Goal: Task Accomplishment & Management: Use online tool/utility

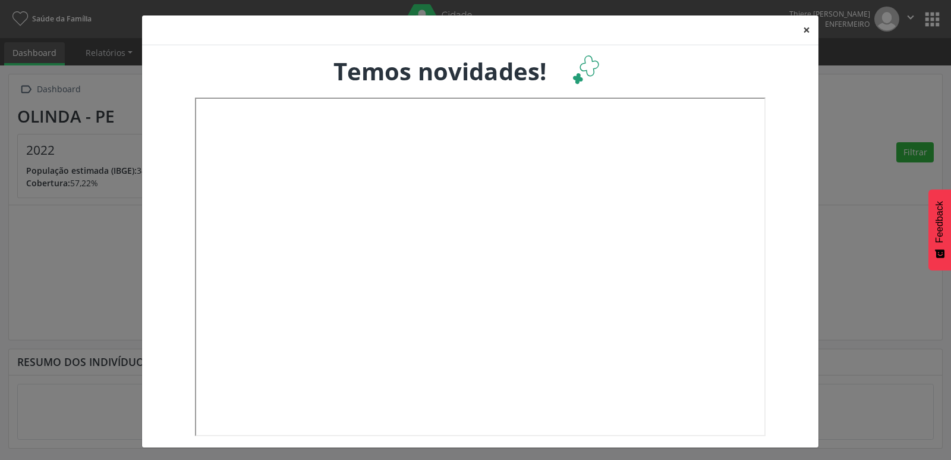
click at [795, 30] on button "×" at bounding box center [807, 29] width 24 height 29
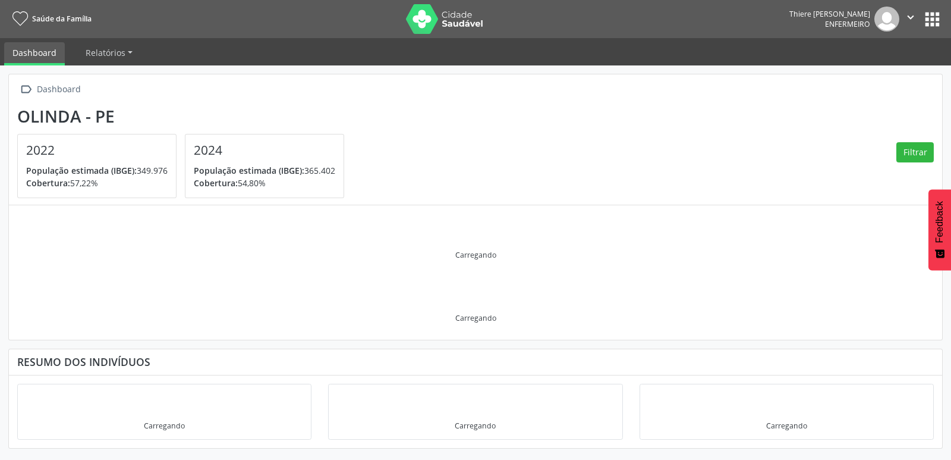
click at [945, 29] on nav "Saúde da Família Thiere [PERSON_NAME] Enfermeiro  Configurações Sair apps" at bounding box center [475, 19] width 951 height 38
click at [933, 18] on button "apps" at bounding box center [932, 19] width 21 height 21
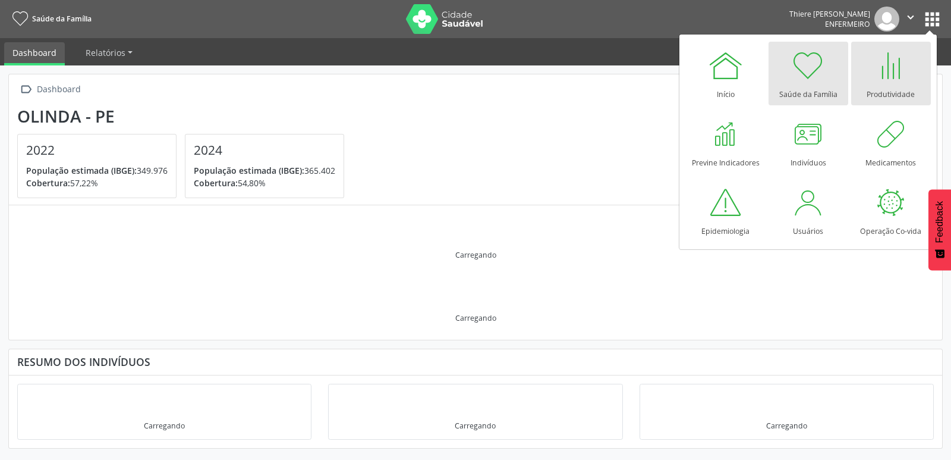
click at [908, 85] on div "Produtividade" at bounding box center [891, 91] width 48 height 16
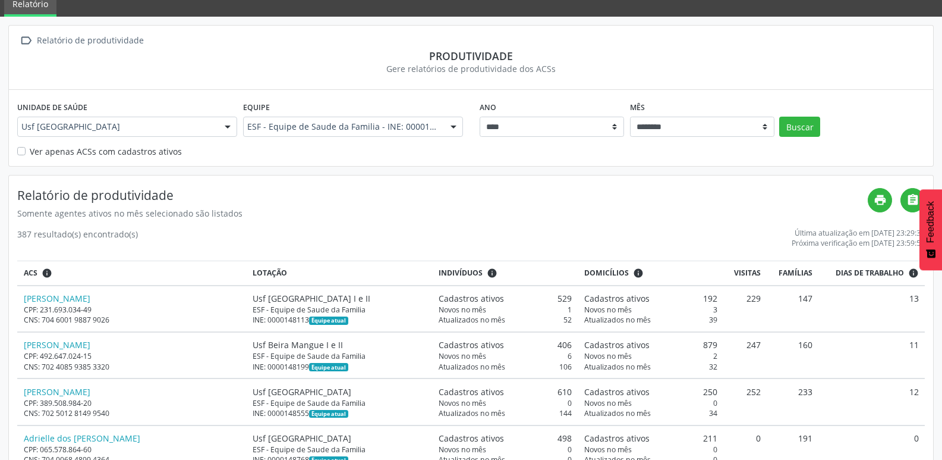
scroll to position [119, 0]
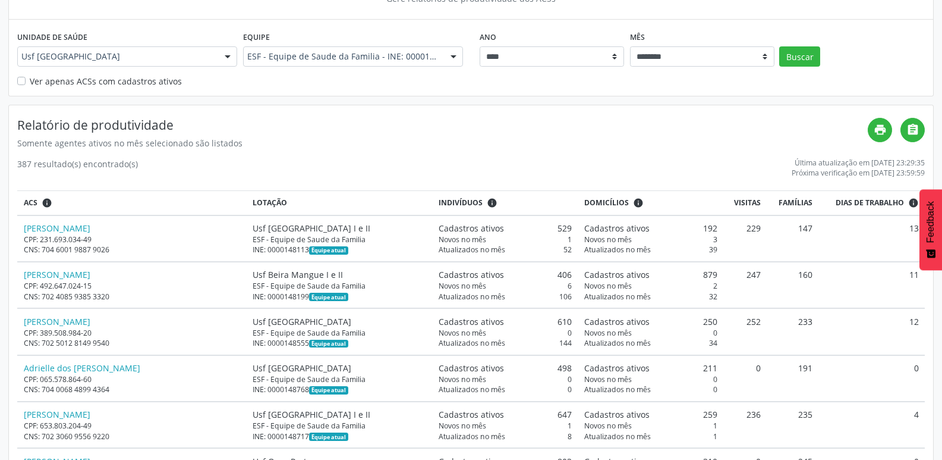
click at [32, 83] on label "Ver apenas ACSs com cadastros ativos" at bounding box center [106, 81] width 152 height 12
click at [797, 54] on button "Buscar" at bounding box center [799, 56] width 41 height 20
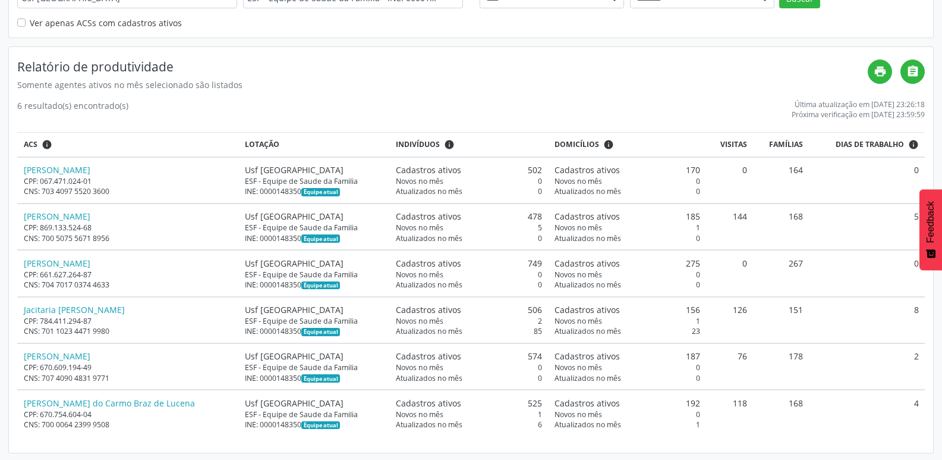
scroll to position [179, 0]
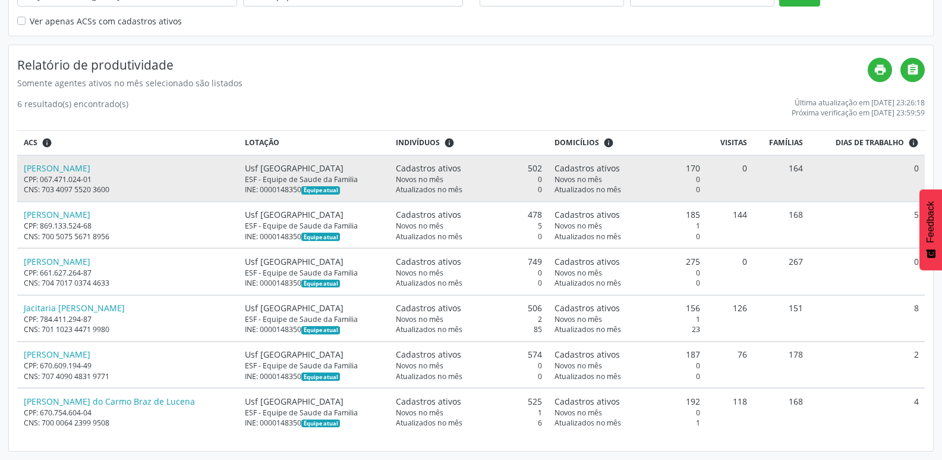
click at [792, 166] on td "164" at bounding box center [782, 178] width 56 height 46
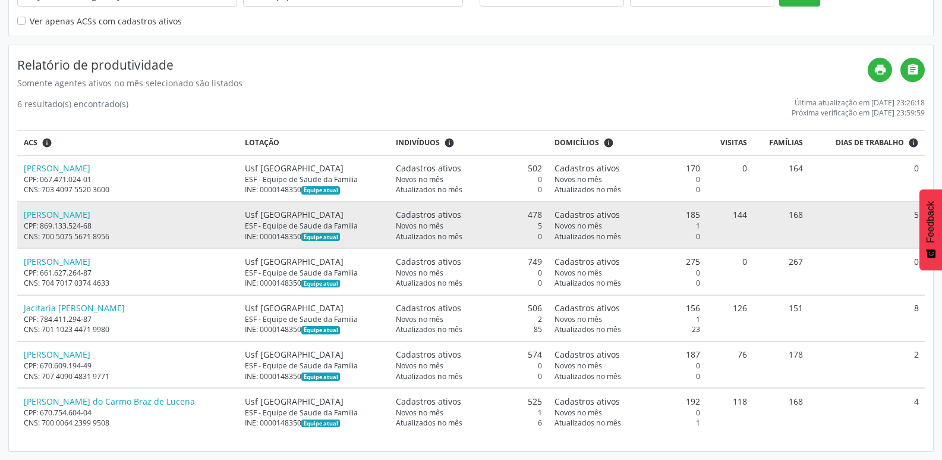
click at [717, 210] on td "144" at bounding box center [730, 225] width 48 height 46
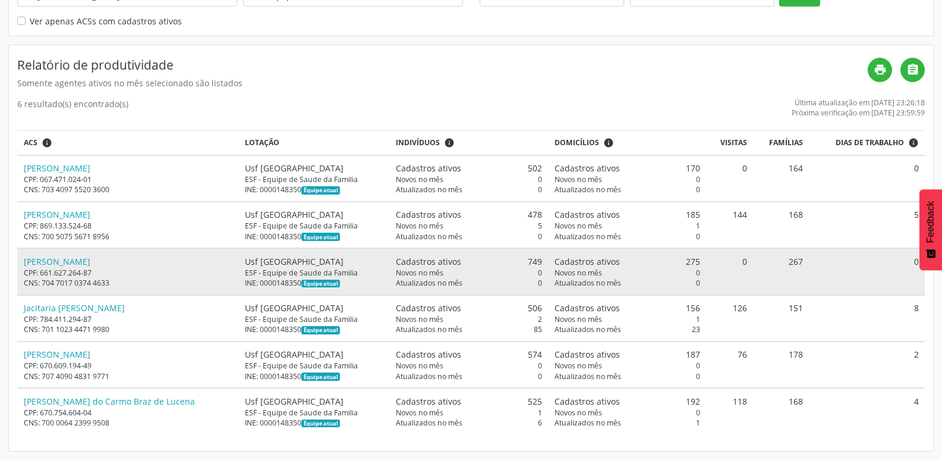
click at [736, 269] on td "0" at bounding box center [730, 271] width 48 height 46
click at [736, 266] on td "0" at bounding box center [730, 271] width 48 height 46
click at [736, 262] on td "0" at bounding box center [730, 271] width 48 height 46
click at [734, 268] on td "0" at bounding box center [730, 271] width 48 height 46
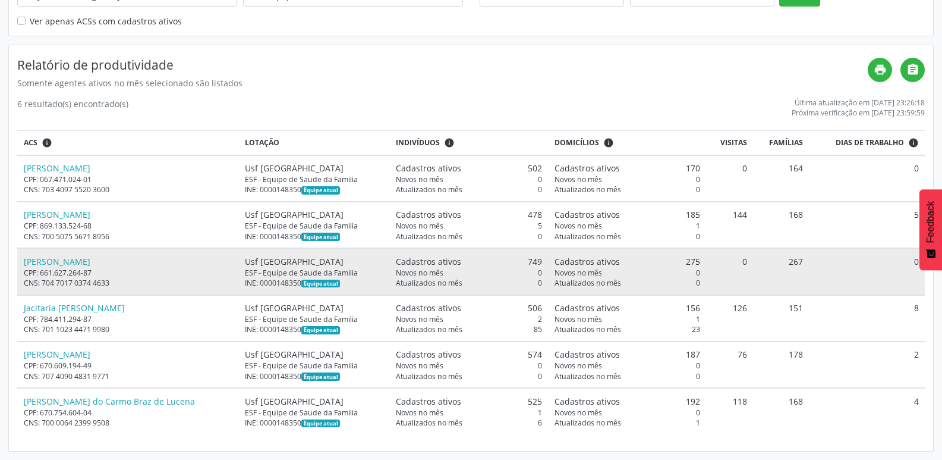
click at [733, 265] on td "0" at bounding box center [730, 271] width 48 height 46
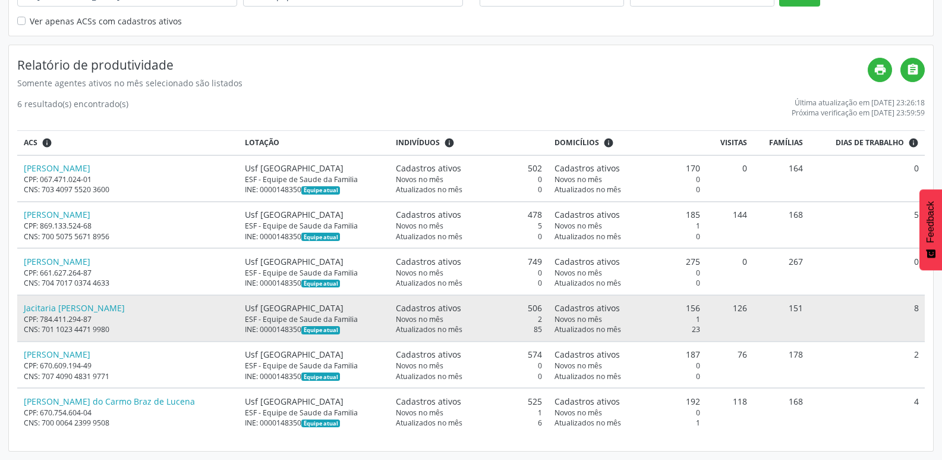
click at [722, 297] on td "126" at bounding box center [730, 318] width 48 height 46
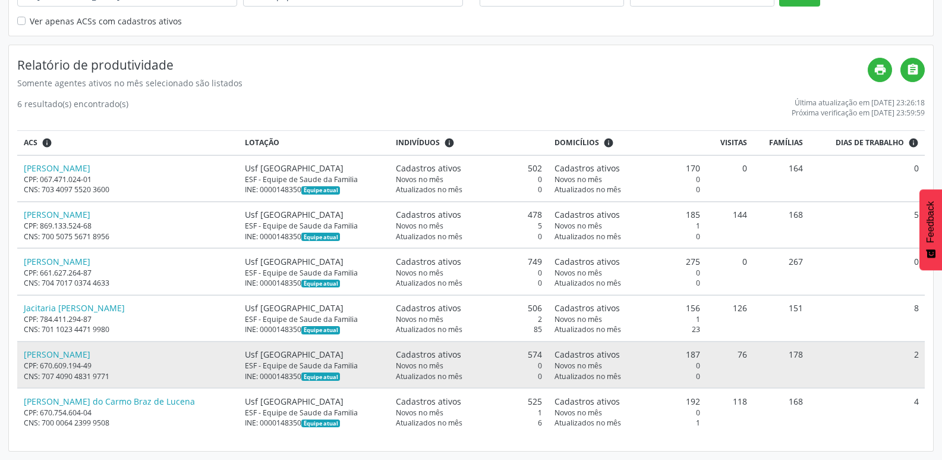
click at [728, 349] on td "76" at bounding box center [730, 364] width 48 height 46
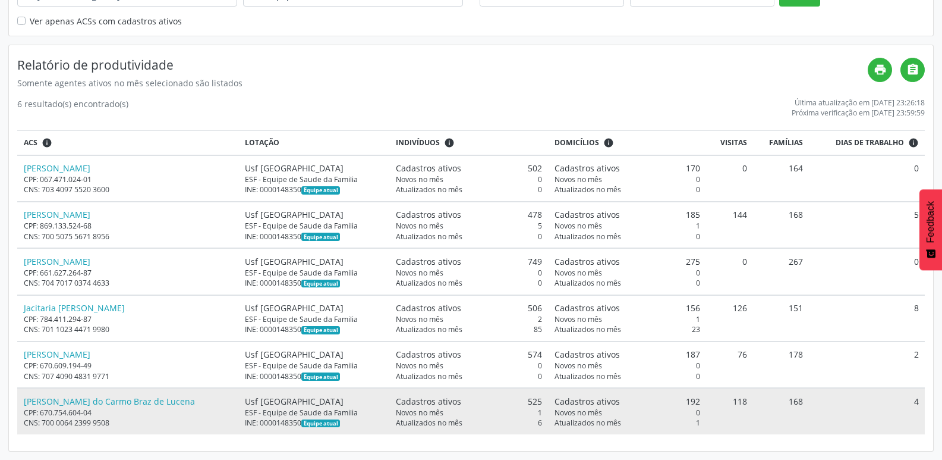
click at [716, 400] on td "118" at bounding box center [730, 411] width 48 height 46
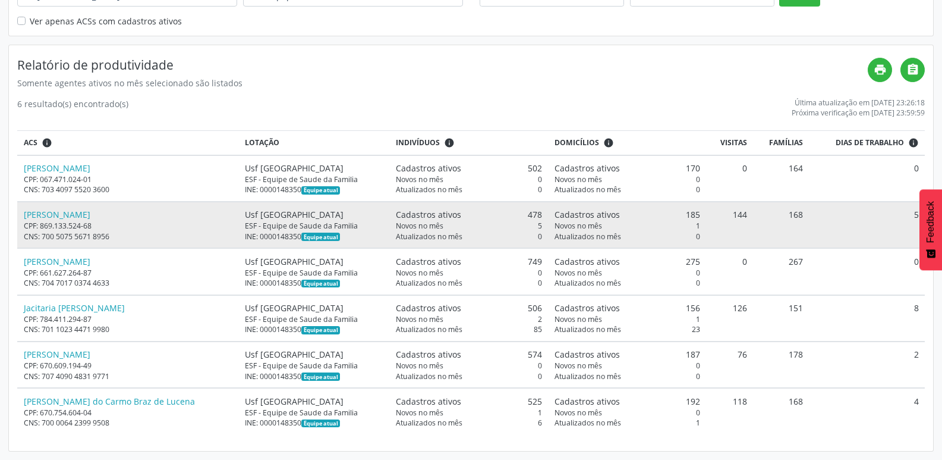
drag, startPoint x: 562, startPoint y: 231, endPoint x: 589, endPoint y: 225, distance: 27.3
click at [584, 229] on td "Cadastros ativos 185 Novos no mês 1 Atualizados no mês 0" at bounding box center [627, 225] width 158 height 46
click at [558, 224] on span "Novos no mês" at bounding box center [579, 226] width 48 height 10
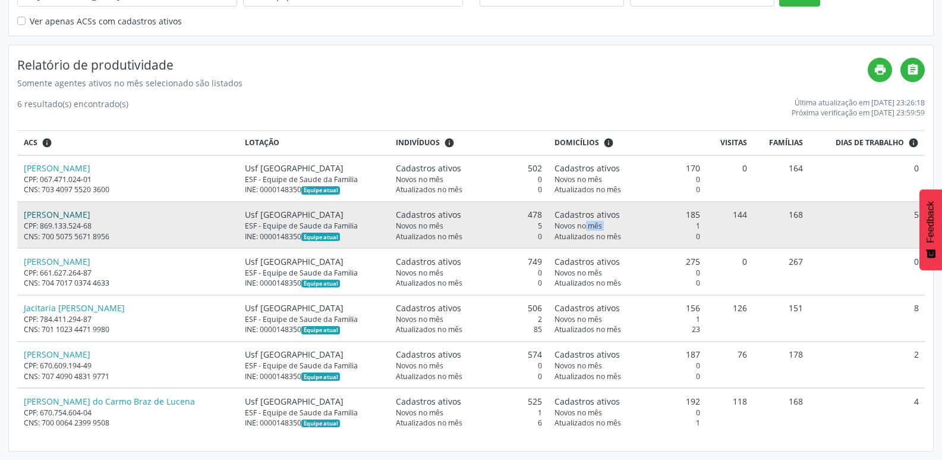
click at [90, 215] on link "[PERSON_NAME]" at bounding box center [57, 214] width 67 height 11
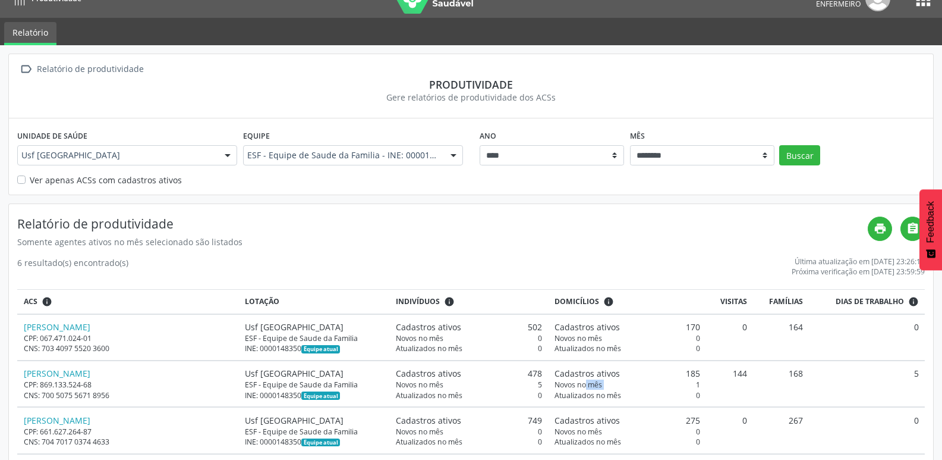
scroll to position [0, 0]
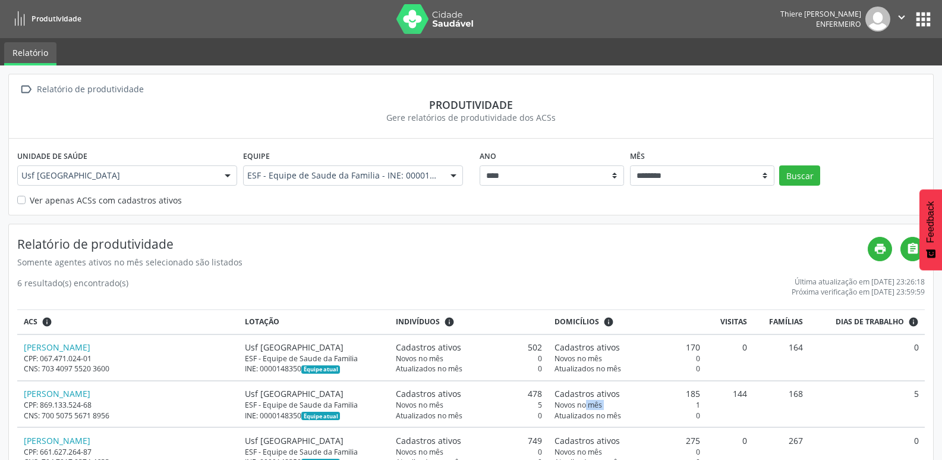
click at [903, 17] on icon "" at bounding box center [901, 17] width 13 height 13
click at [840, 74] on link "Sair" at bounding box center [871, 72] width 82 height 17
